Goal: Navigation & Orientation: Find specific page/section

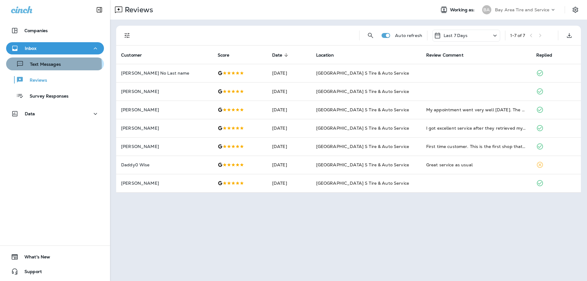
click at [45, 65] on p "Text Messages" at bounding box center [42, 65] width 37 height 6
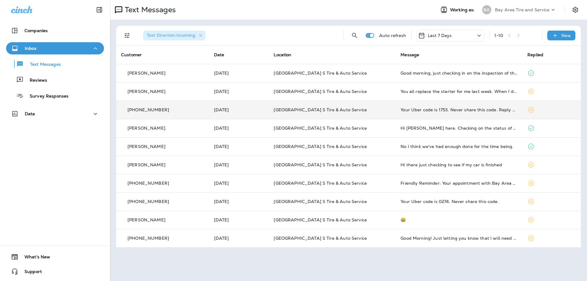
click at [532, 110] on icon at bounding box center [530, 109] width 7 height 7
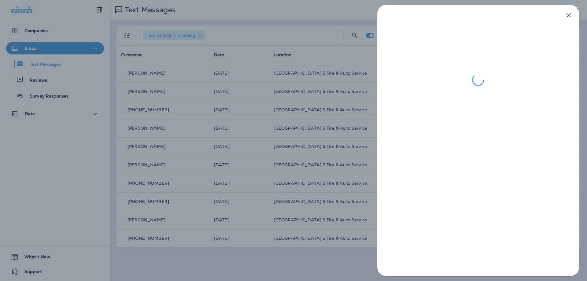
click at [38, 148] on div at bounding box center [293, 140] width 587 height 281
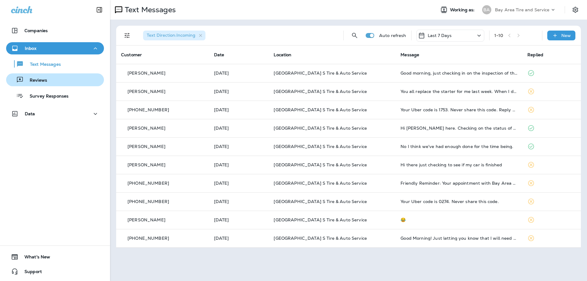
click at [35, 80] on p "Reviews" at bounding box center [36, 81] width 24 height 6
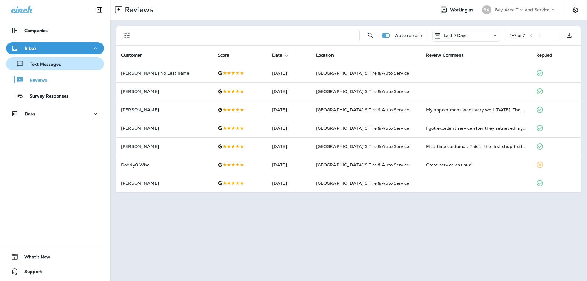
click at [38, 64] on p "Text Messages" at bounding box center [42, 65] width 37 height 6
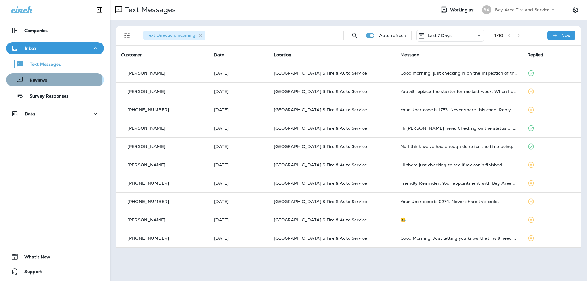
click at [42, 82] on p "Reviews" at bounding box center [36, 81] width 24 height 6
